Goal: Use online tool/utility: Use online tool/utility

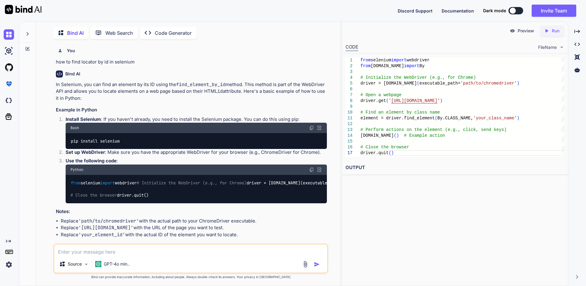
scroll to position [772, 0]
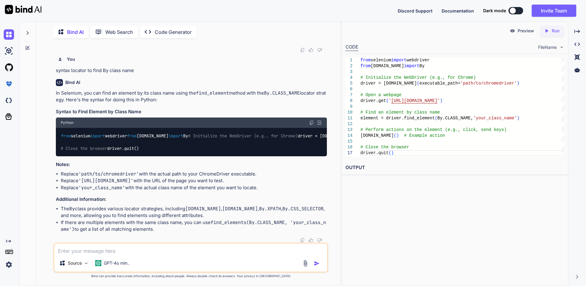
click at [116, 255] on div "Source GPT-4o min.." at bounding box center [190, 257] width 275 height 30
drag, startPoint x: 132, startPoint y: 73, endPoint x: 64, endPoint y: 75, distance: 67.7
click at [63, 74] on p "syntax locator to find By class name" at bounding box center [191, 70] width 271 height 7
drag, startPoint x: 168, startPoint y: 76, endPoint x: 150, endPoint y: 78, distance: 18.5
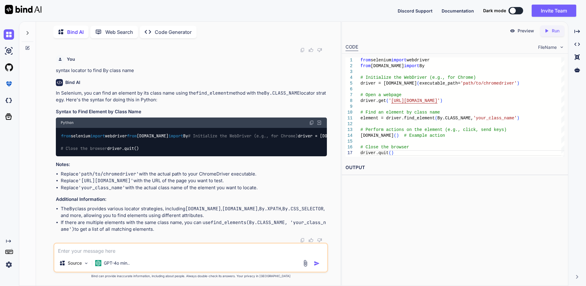
click at [167, 74] on p "syntax locator to find By class name" at bounding box center [191, 70] width 271 height 7
drag, startPoint x: 142, startPoint y: 74, endPoint x: 36, endPoint y: 69, distance: 106.6
click at [37, 69] on div "Bind AI Web Search Created with Pixso. Code Generator You how to find locator b…" at bounding box center [188, 154] width 304 height 262
copy p "syntax locator to find By class name"
click at [81, 251] on textarea at bounding box center [190, 248] width 273 height 11
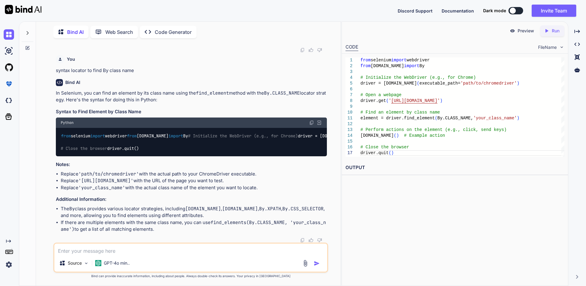
paste textarea "syntax locator to find By class name"
click at [129, 251] on textarea "syntax locator to find By class name" at bounding box center [190, 248] width 273 height 11
type textarea "syntax locator to find By tag name"
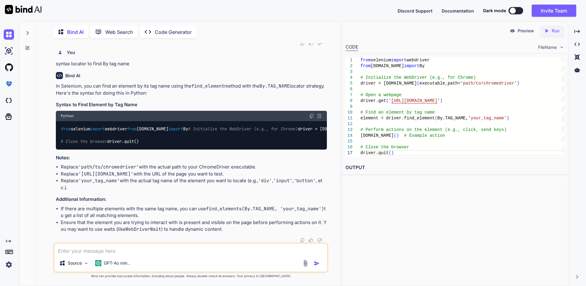
scroll to position [959, 0]
